Goal: Check status: Check status

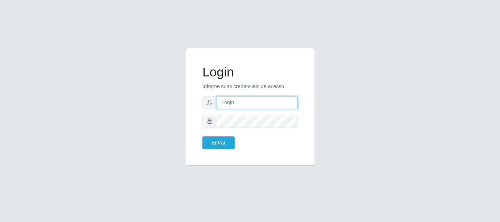
type input "caio@B1"
drag, startPoint x: 239, startPoint y: 148, endPoint x: 224, endPoint y: 148, distance: 15.7
click at [237, 148] on div "Entrar" at bounding box center [223, 143] width 53 height 13
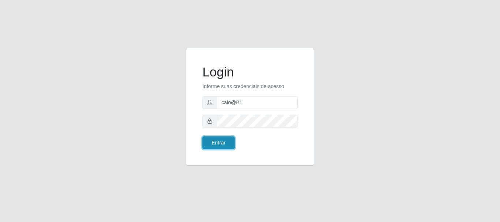
click at [222, 148] on button "Entrar" at bounding box center [219, 143] width 32 height 13
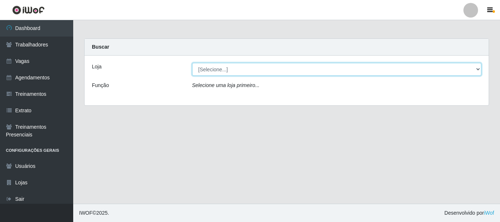
click at [209, 68] on select "[Selecione...] Bemais Supermercados - B1 [GEOGRAPHIC_DATA]" at bounding box center [337, 69] width 290 height 13
select select "403"
click at [192, 63] on select "[Selecione...] Bemais Supermercados - B1 [GEOGRAPHIC_DATA]" at bounding box center [337, 69] width 290 height 13
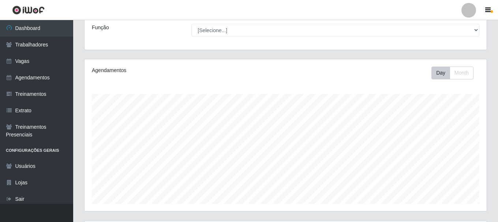
scroll to position [134, 0]
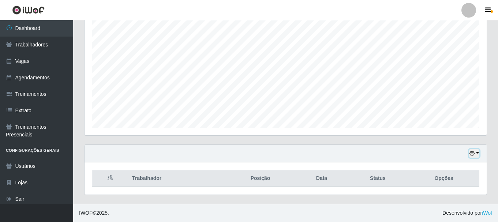
click at [474, 152] on icon "button" at bounding box center [472, 153] width 5 height 5
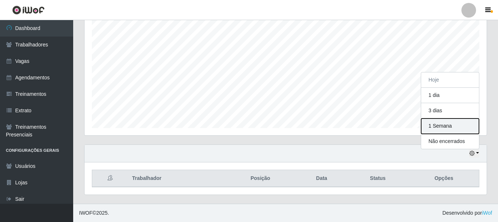
click at [449, 123] on button "1 Semana" at bounding box center [450, 126] width 58 height 15
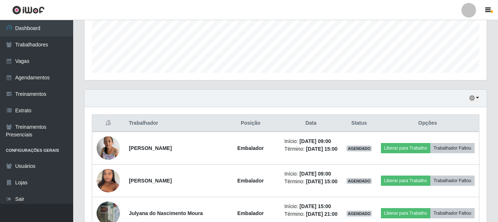
scroll to position [148, 0]
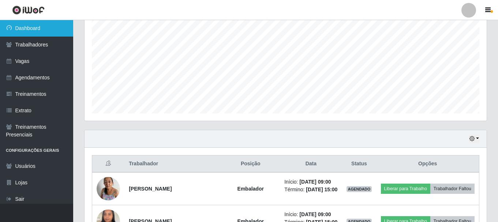
click at [36, 29] on link "Dashboard" at bounding box center [36, 28] width 73 height 16
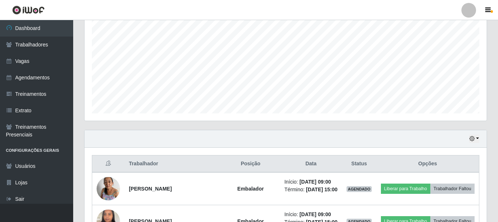
click at [482, 140] on div "Hoje 1 dia 3 dias 1 Semana Não encerrados" at bounding box center [286, 139] width 402 height 18
click at [478, 140] on button "button" at bounding box center [474, 139] width 10 height 8
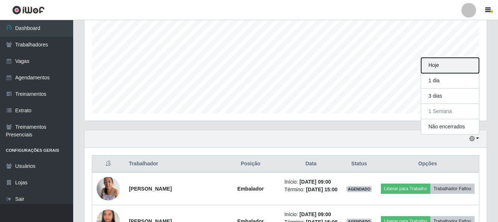
click at [439, 70] on button "Hoje" at bounding box center [450, 65] width 58 height 15
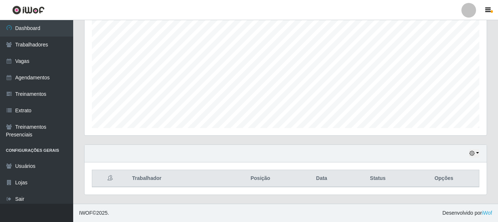
scroll to position [134, 0]
click at [475, 157] on button "button" at bounding box center [474, 153] width 10 height 8
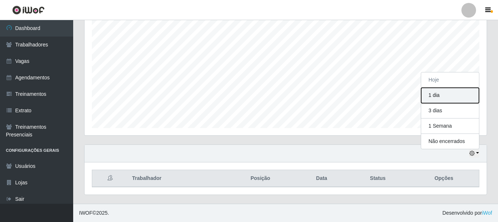
click at [438, 93] on button "1 dia" at bounding box center [450, 95] width 58 height 15
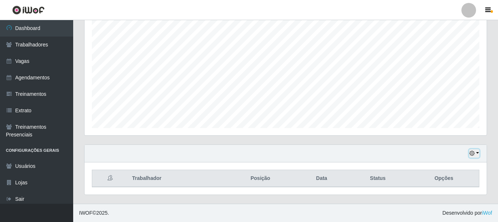
click at [477, 153] on button "button" at bounding box center [474, 153] width 10 height 8
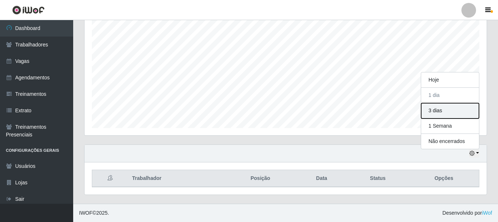
click at [435, 112] on button "3 dias" at bounding box center [450, 110] width 58 height 15
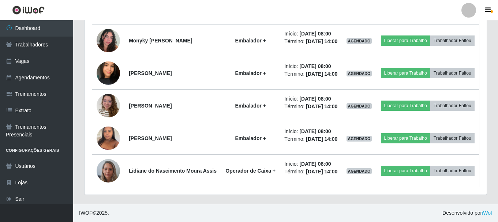
scroll to position [515, 0]
